Goal: Find contact information: Find contact information

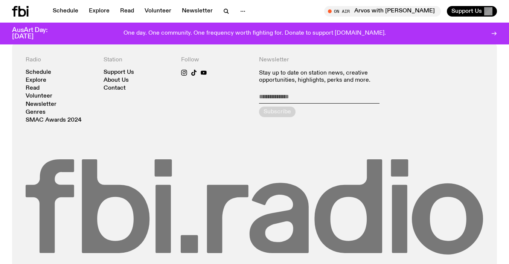
scroll to position [1639, 0]
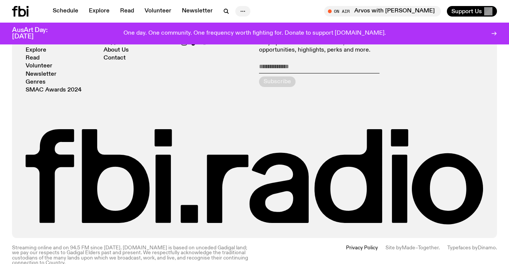
click at [239, 9] on icon "button" at bounding box center [243, 11] width 9 height 9
click at [241, 37] on link "Contact" at bounding box center [243, 40] width 38 height 11
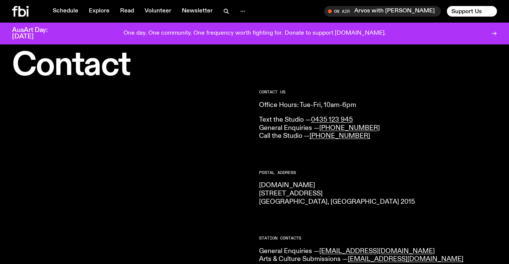
scroll to position [20, 0]
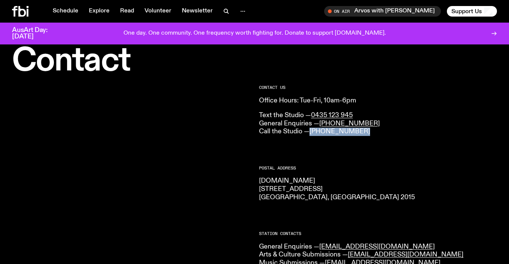
drag, startPoint x: 397, startPoint y: 130, endPoint x: 313, endPoint y: 135, distance: 84.5
click at [313, 135] on p "Text the Studio — 0435 123 945 General Enquiries — [PHONE_NUMBER] Call the Stud…" at bounding box center [378, 124] width 238 height 24
copy link "[PHONE_NUMBER]"
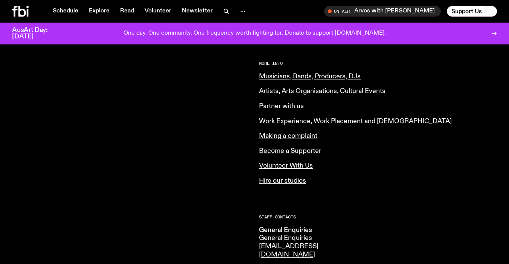
scroll to position [288, 0]
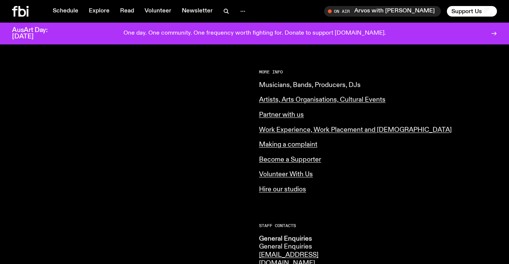
click at [309, 85] on link "Musicians, Bands, Producers, DJs" at bounding box center [310, 85] width 102 height 7
